Goal: Task Accomplishment & Management: Manage account settings

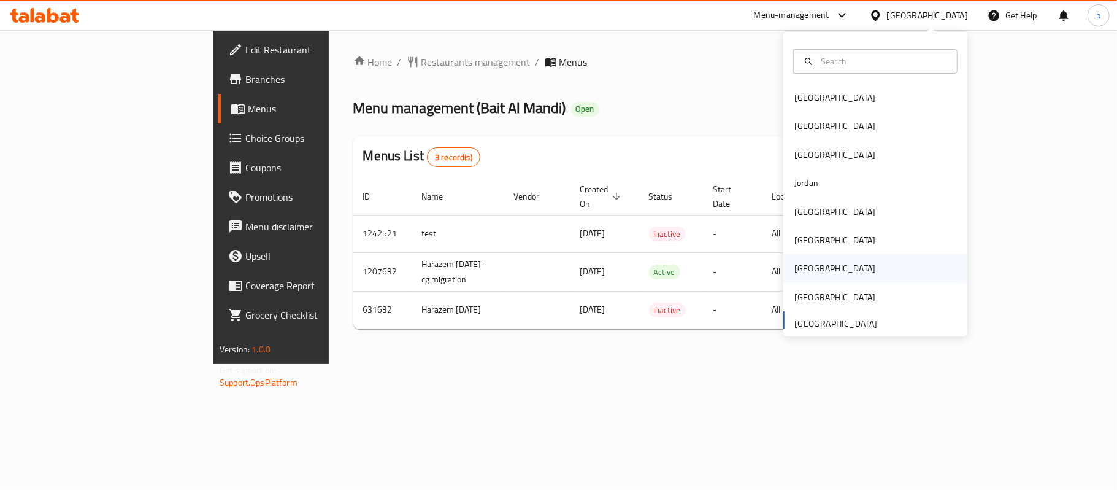
click at [794, 263] on div "[GEOGRAPHIC_DATA]" at bounding box center [834, 267] width 81 height 13
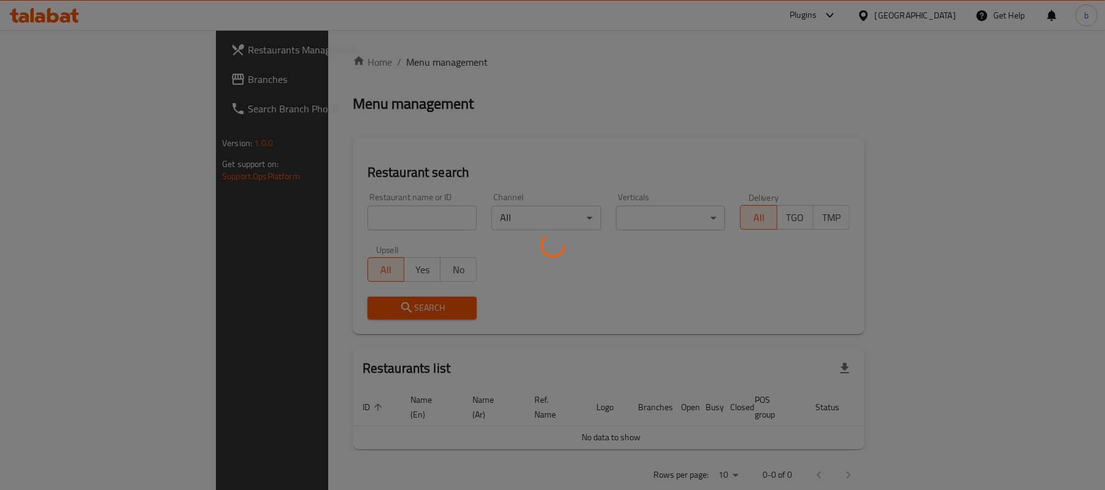
click at [60, 79] on div at bounding box center [552, 245] width 1105 height 490
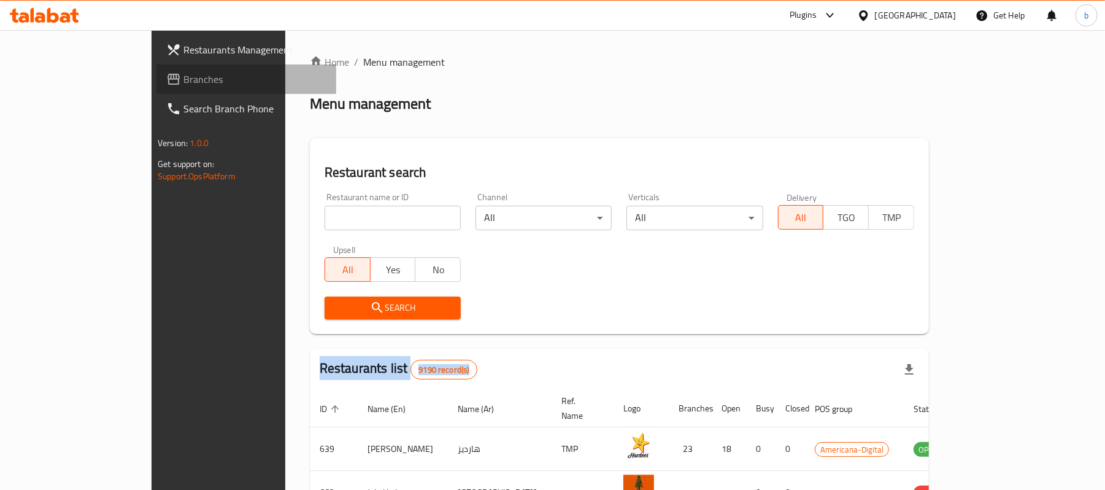
click at [183, 79] on span "Branches" at bounding box center [254, 79] width 143 height 15
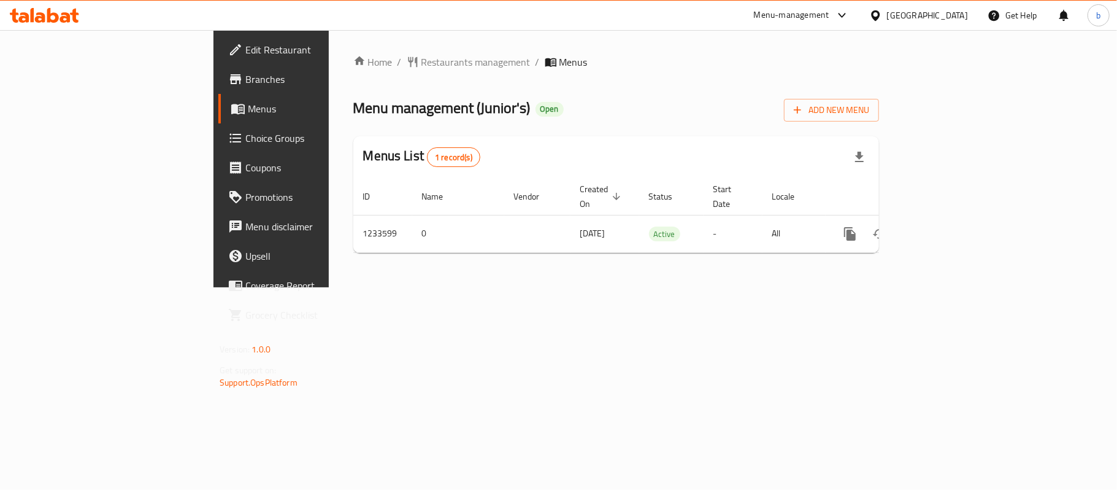
click at [953, 20] on div "[GEOGRAPHIC_DATA]" at bounding box center [927, 15] width 81 height 13
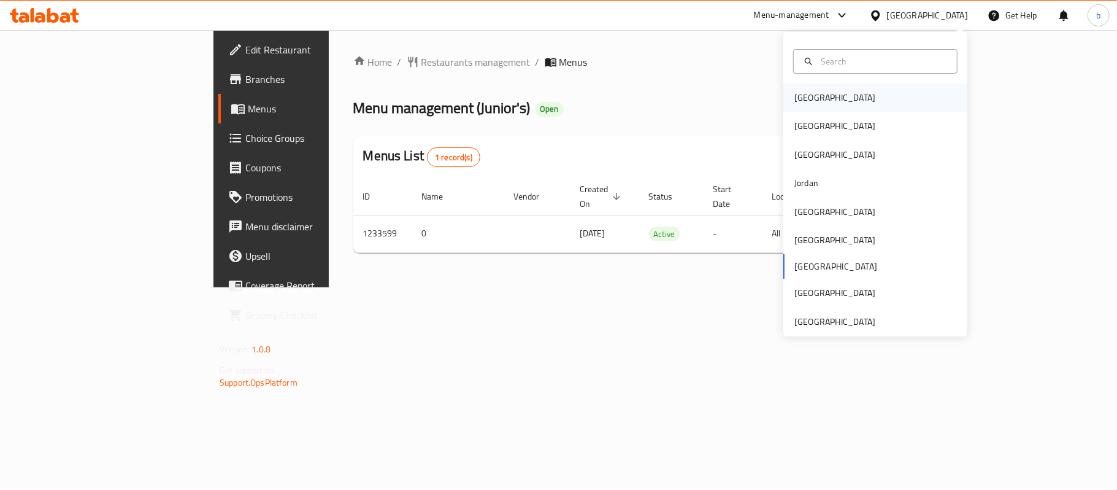
click at [801, 99] on div "Bahrain" at bounding box center [834, 97] width 81 height 13
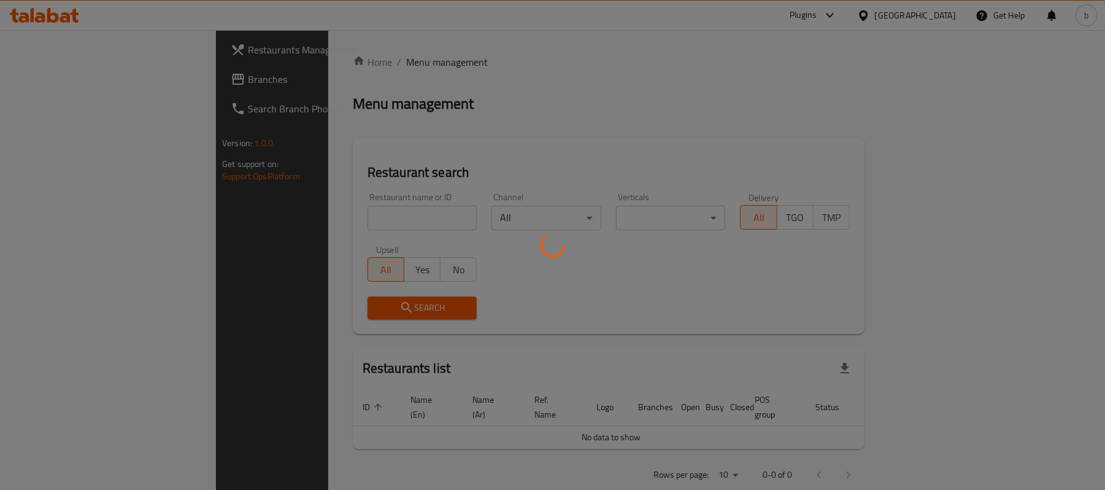
click at [71, 54] on div at bounding box center [552, 245] width 1105 height 490
click at [59, 75] on div at bounding box center [552, 245] width 1105 height 490
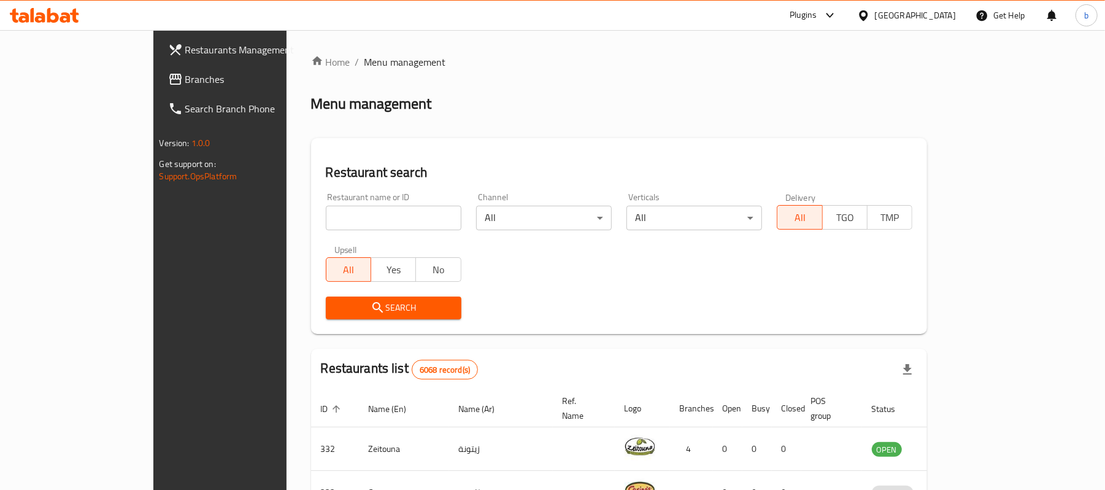
click at [185, 83] on span "Branches" at bounding box center [256, 79] width 143 height 15
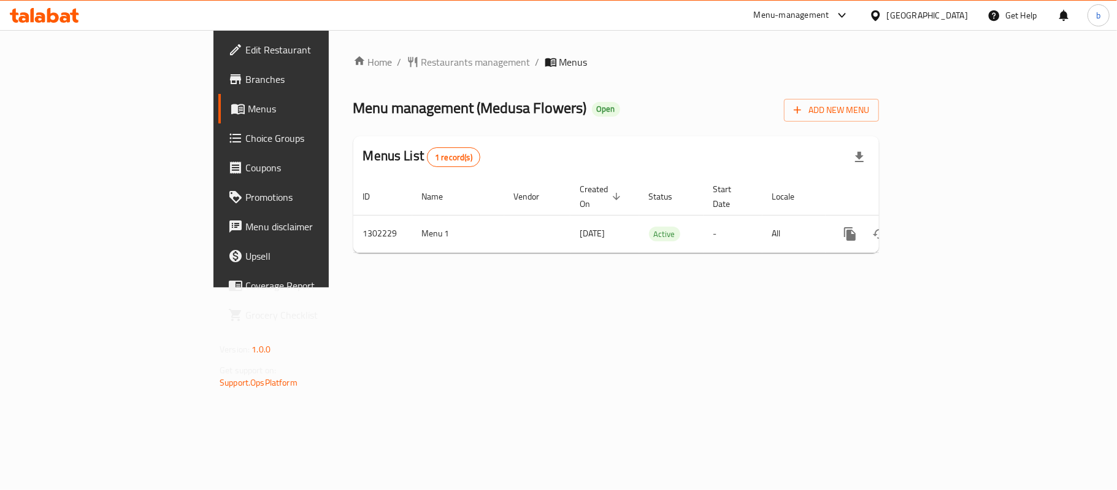
click at [245, 42] on span "Edit Restaurant" at bounding box center [317, 49] width 145 height 15
